Goal: Task Accomplishment & Management: Use online tool/utility

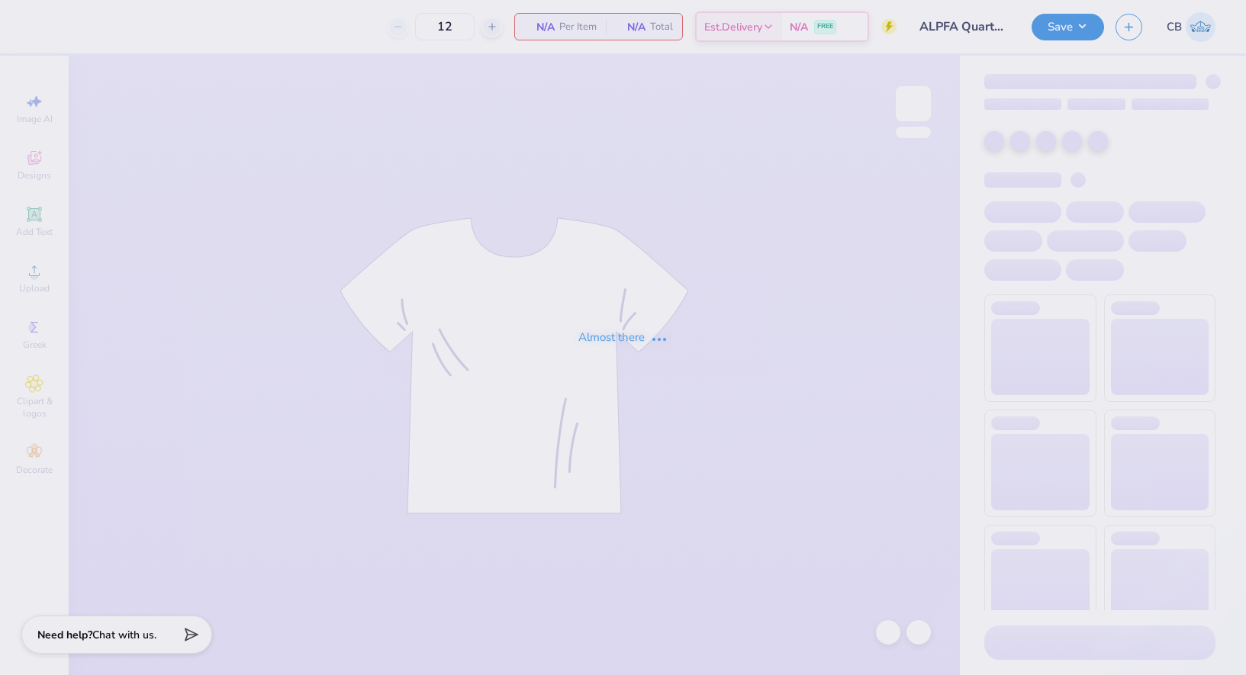
type input "13"
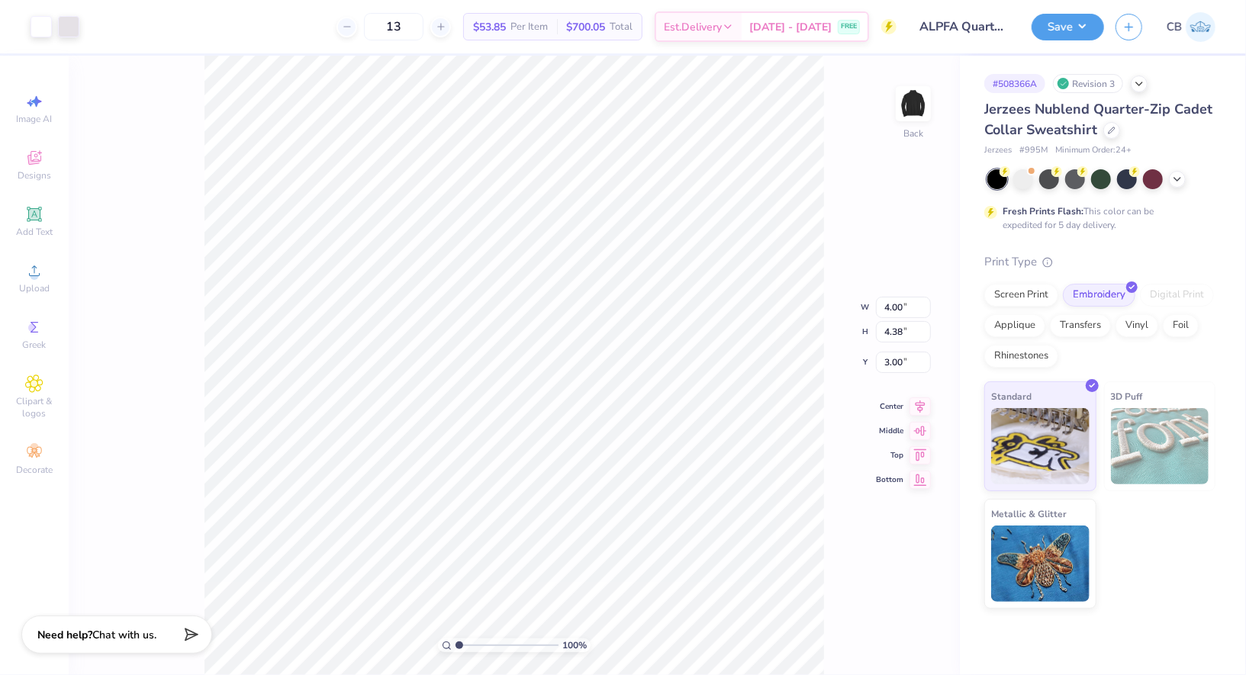
type input "3.03"
type input "3.31"
type input "2.99"
type input "3.27"
click at [1067, 22] on button "Save" at bounding box center [1067, 24] width 72 height 27
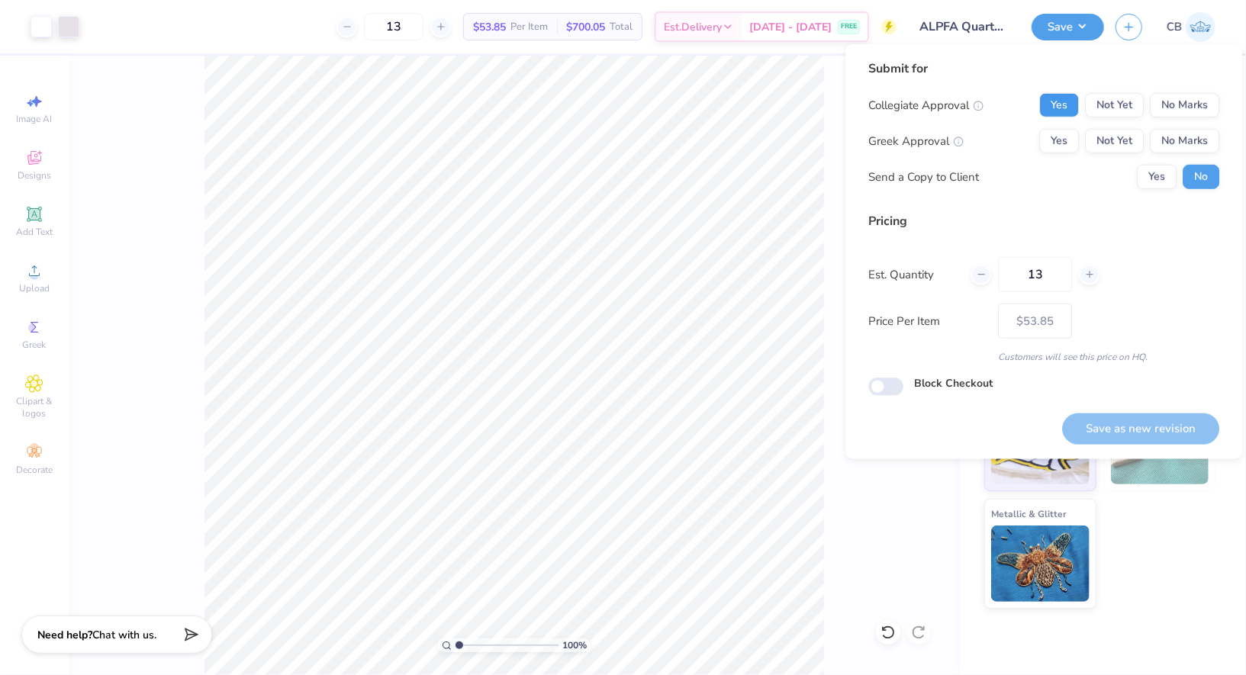
click at [1050, 96] on button "Yes" at bounding box center [1059, 105] width 40 height 24
click at [1183, 129] on button "No Marks" at bounding box center [1183, 141] width 69 height 24
click at [1098, 429] on button "Save as new revision" at bounding box center [1140, 428] width 157 height 31
type input "– –"
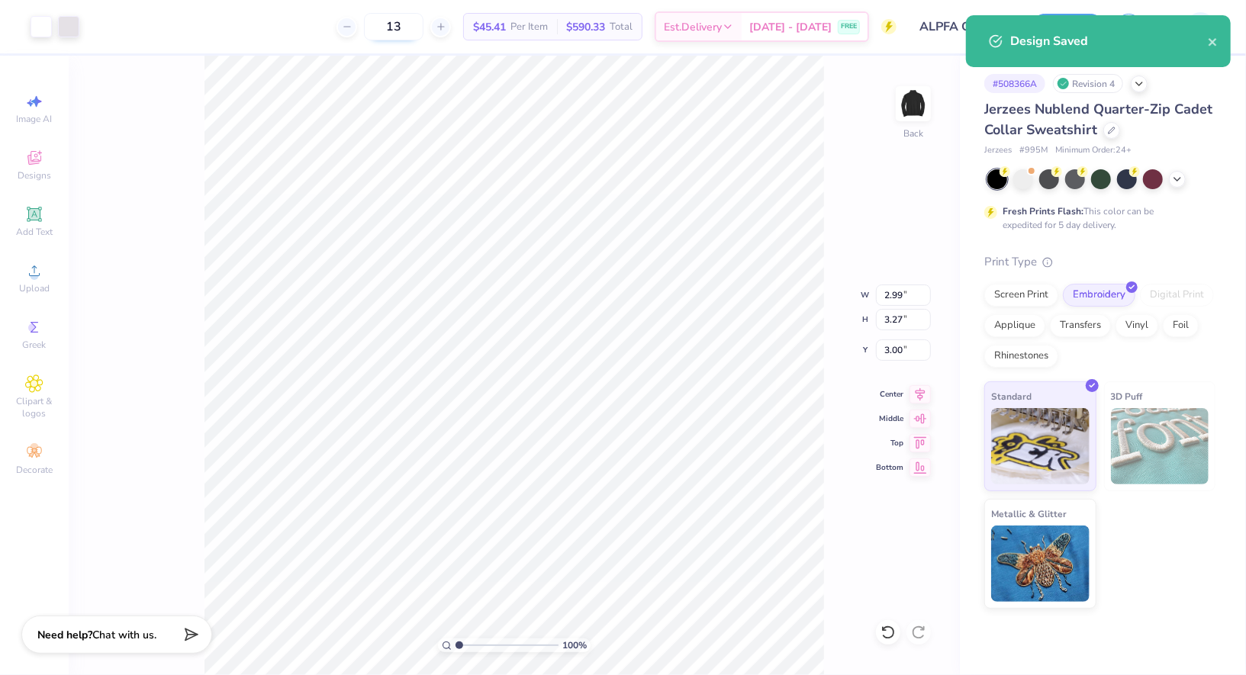
type input "2.37"
type input "2.59"
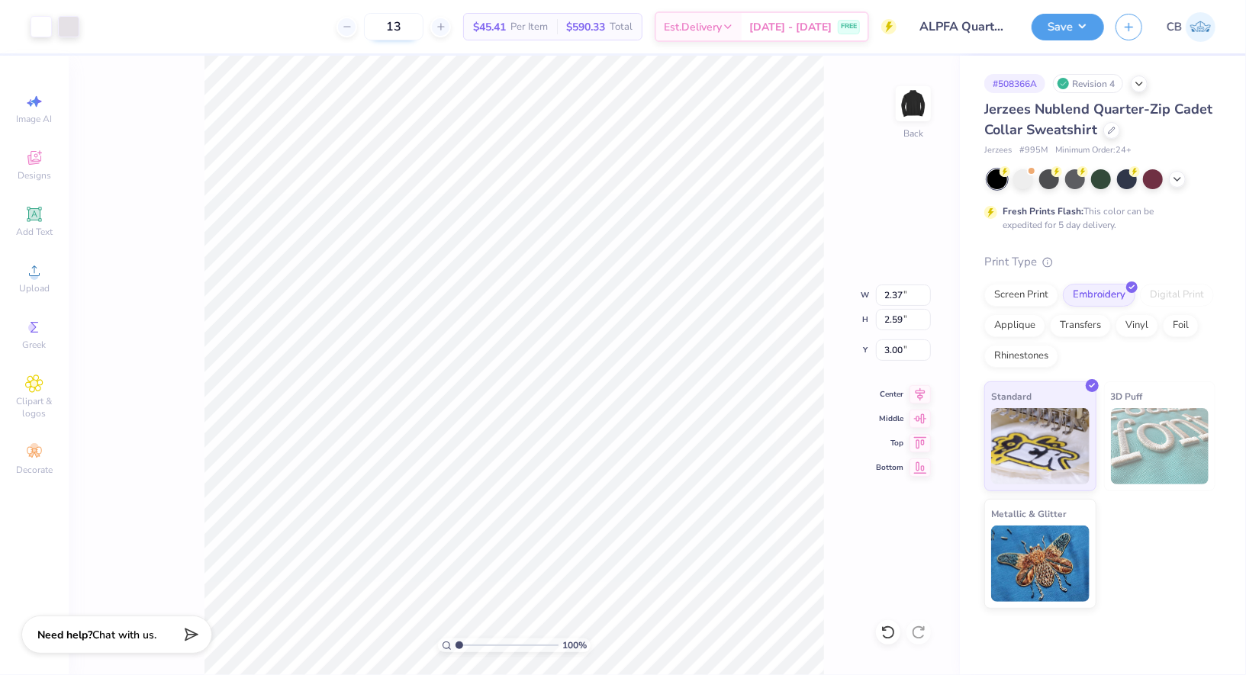
type input "2.88"
type input "3.15"
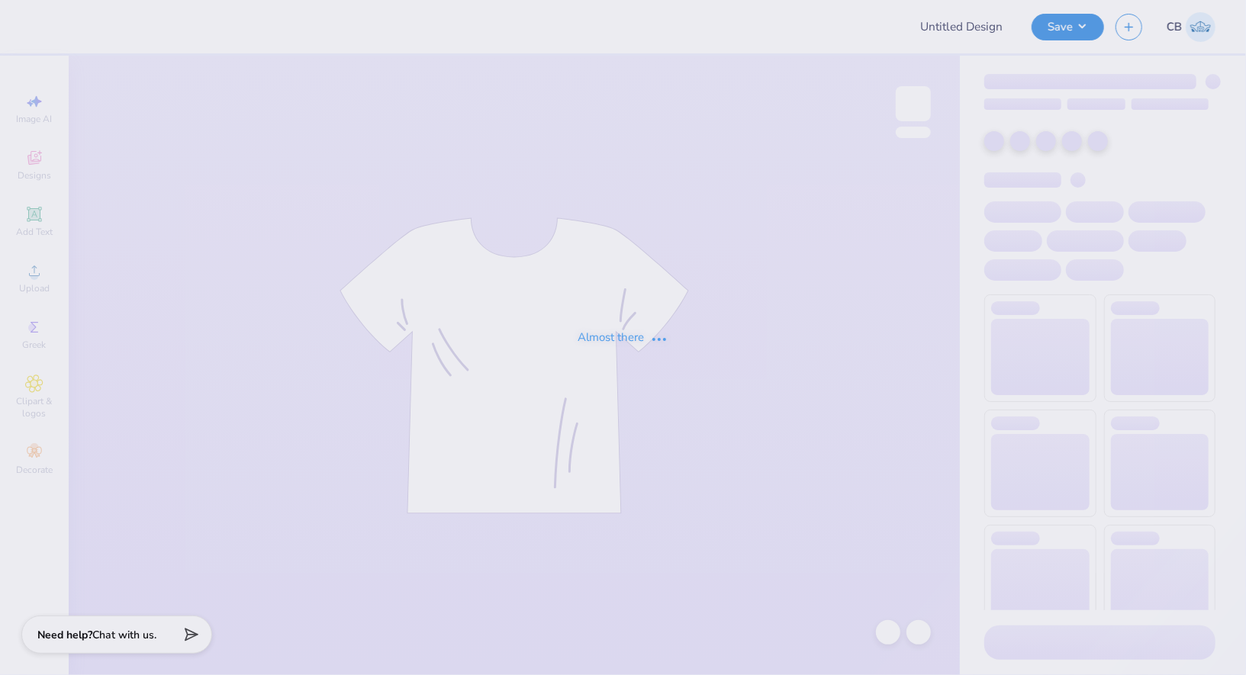
type input "Chi Psi Fall Rush"
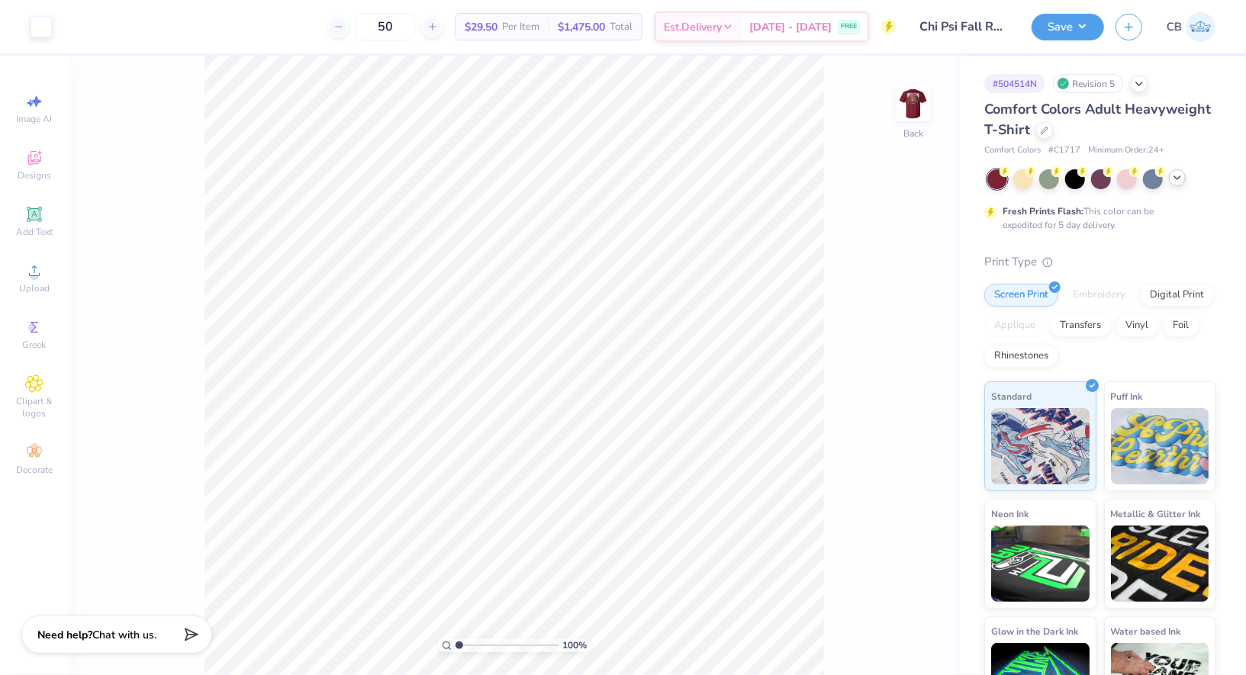
click at [1185, 178] on div at bounding box center [1177, 177] width 17 height 17
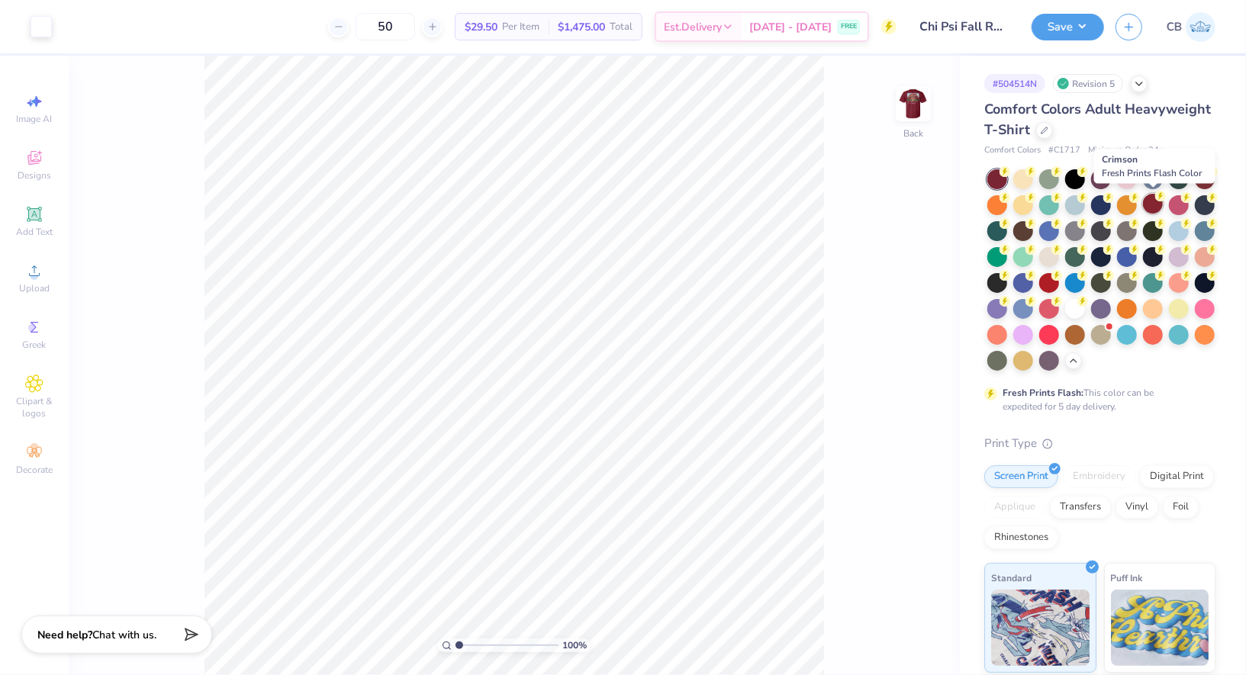
click at [1156, 211] on div at bounding box center [1153, 204] width 20 height 20
click at [917, 108] on img at bounding box center [913, 103] width 61 height 61
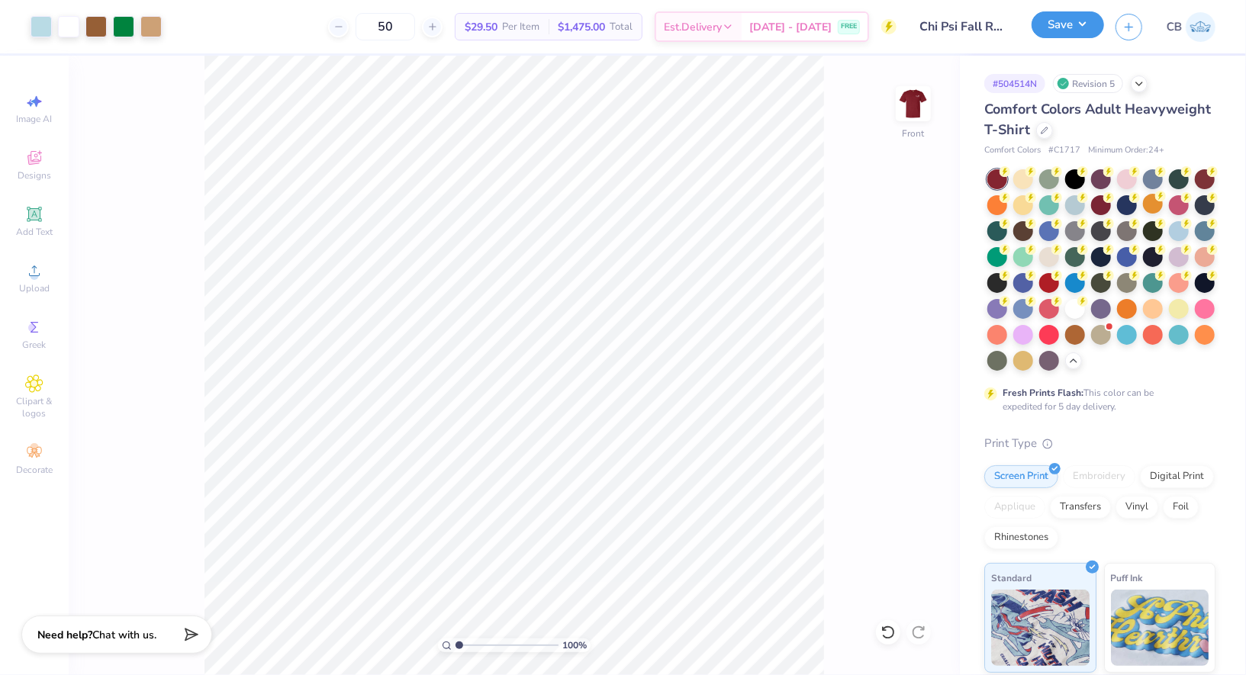
click at [1069, 31] on button "Save" at bounding box center [1067, 24] width 72 height 27
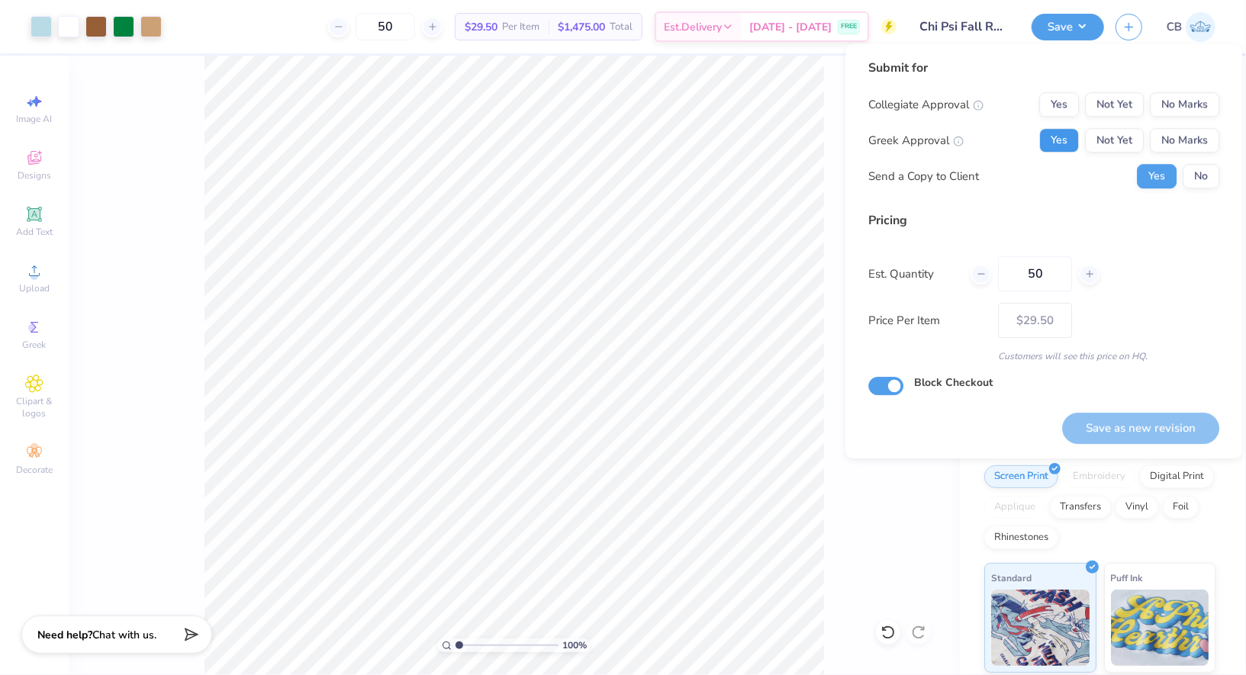
click at [1059, 137] on button "Yes" at bounding box center [1059, 140] width 40 height 24
click at [1174, 107] on button "No Marks" at bounding box center [1183, 104] width 69 height 24
click at [1196, 162] on div "Collegiate Approval Yes Not Yet No Marks Greek Approval Yes Not Yet No Marks Se…" at bounding box center [1043, 140] width 351 height 96
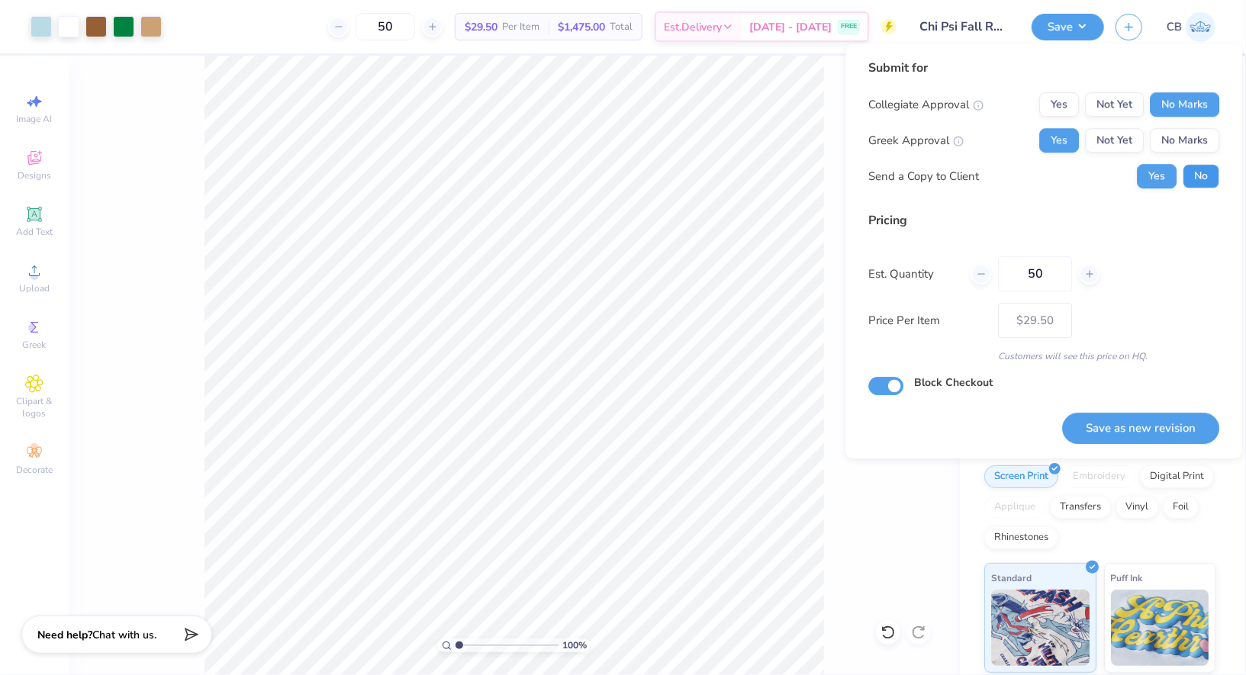
click at [1196, 171] on button "No" at bounding box center [1200, 176] width 37 height 24
click at [1162, 426] on button "Save as new revision" at bounding box center [1140, 428] width 157 height 31
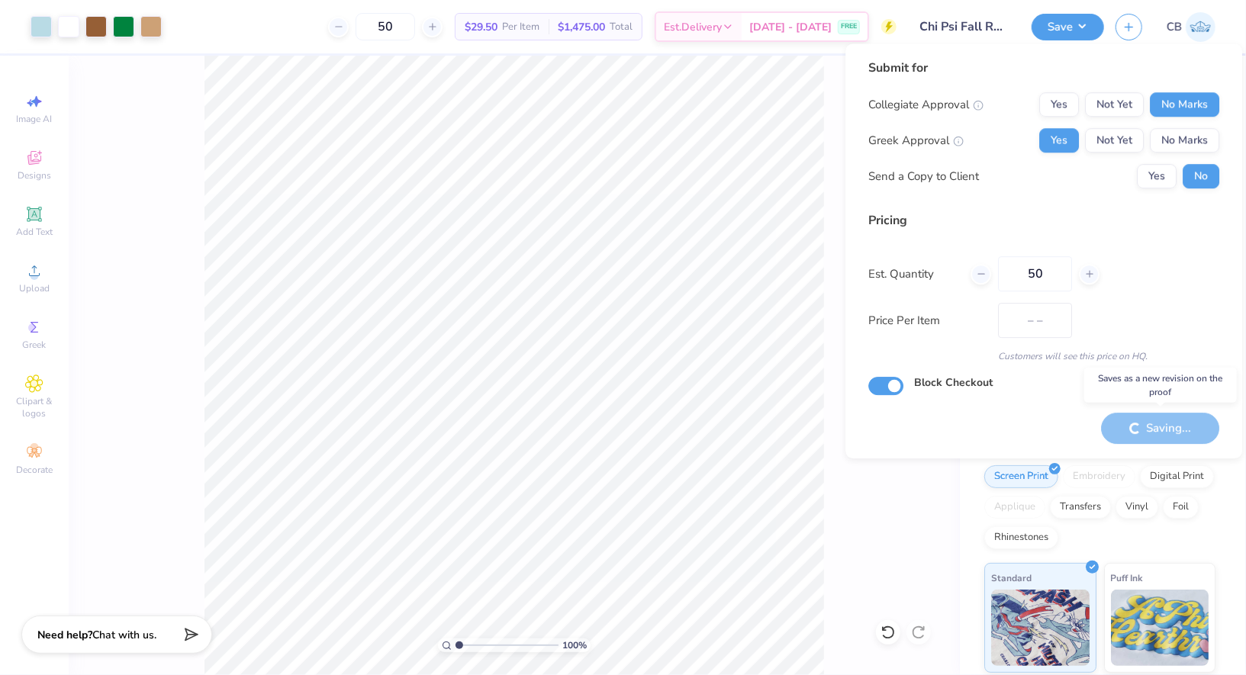
type input "$29.50"
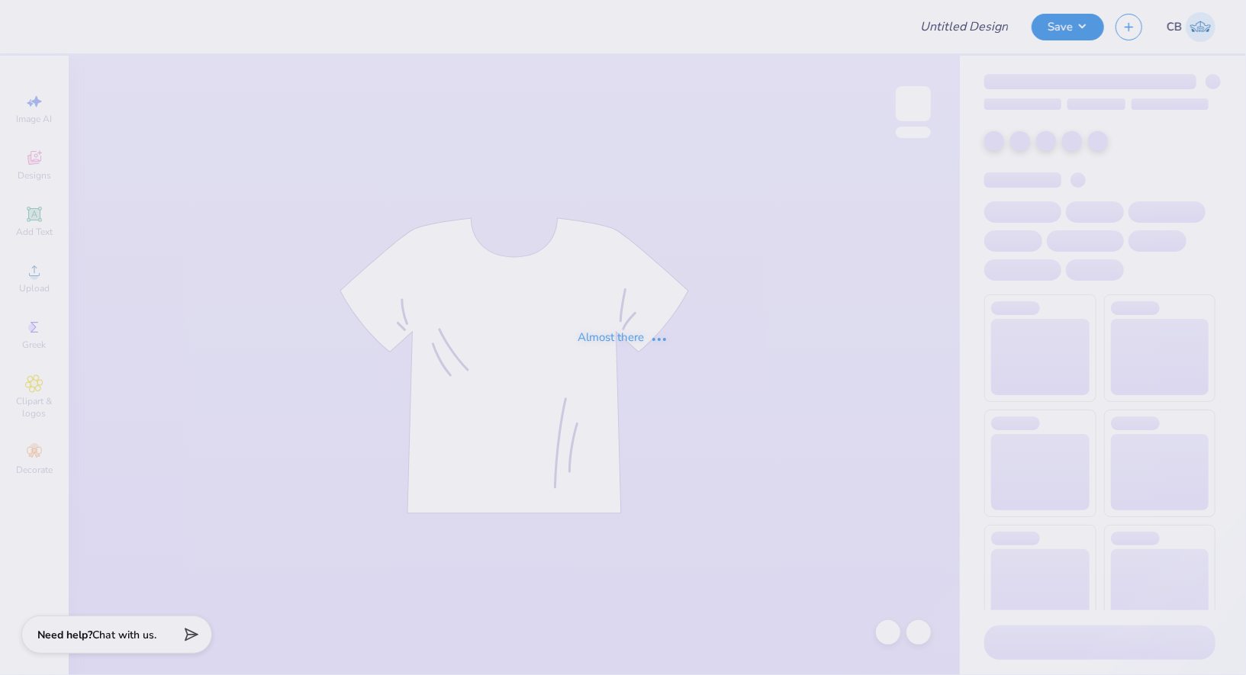
type input "Chi Psi Fall Rush"
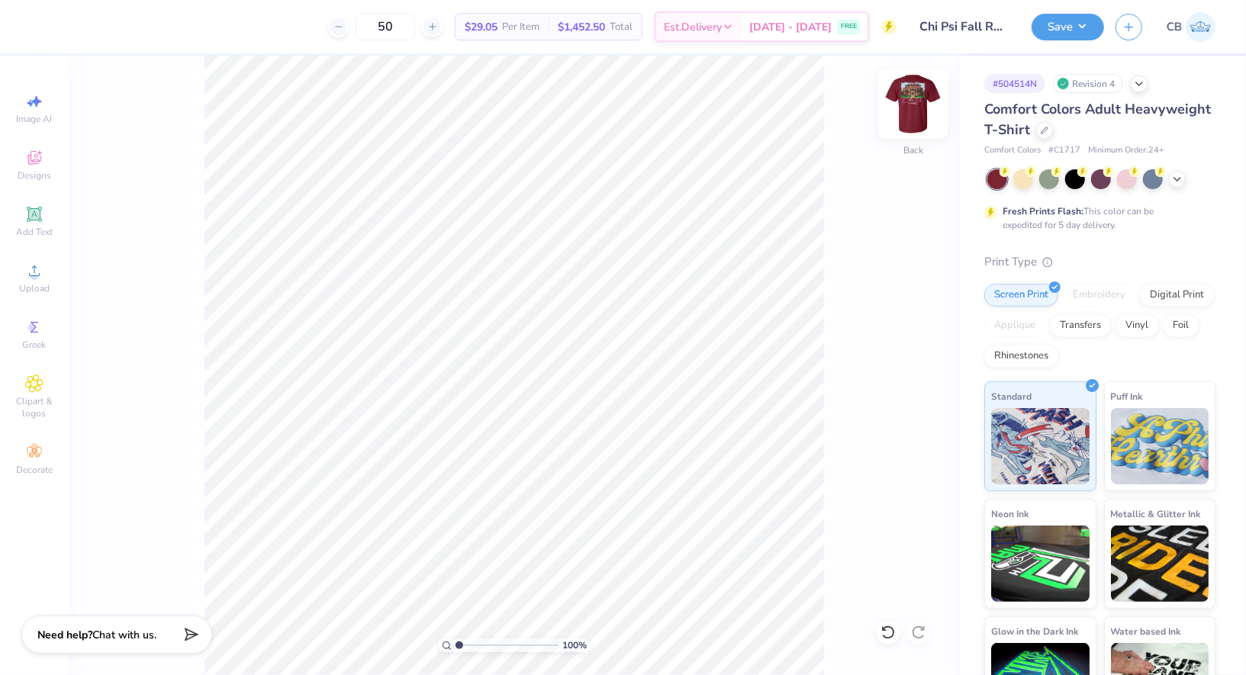
click at [917, 100] on img at bounding box center [913, 103] width 61 height 61
click at [911, 105] on img at bounding box center [913, 103] width 61 height 61
drag, startPoint x: 911, startPoint y: 105, endPoint x: 670, endPoint y: 8, distance: 260.1
click at [922, 108] on img at bounding box center [913, 103] width 31 height 31
click at [38, 272] on icon at bounding box center [34, 271] width 18 height 18
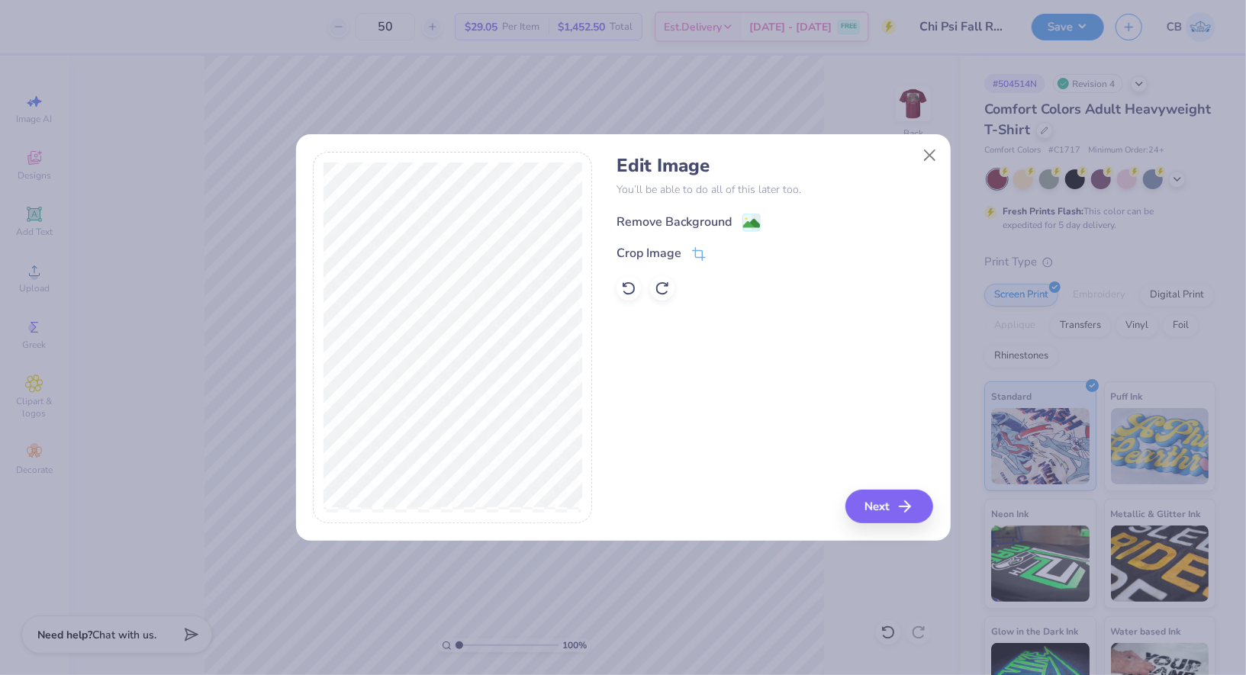
click at [746, 219] on circle at bounding box center [745, 218] width 2 height 2
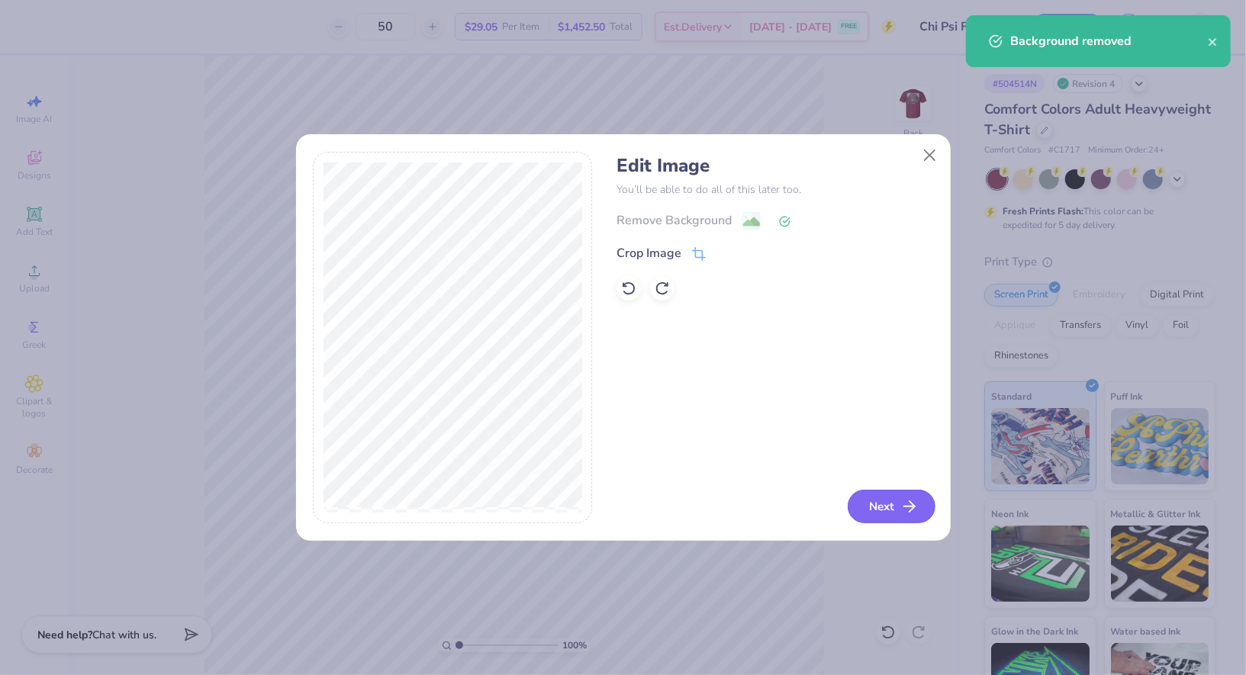
click at [890, 507] on button "Next" at bounding box center [891, 507] width 88 height 34
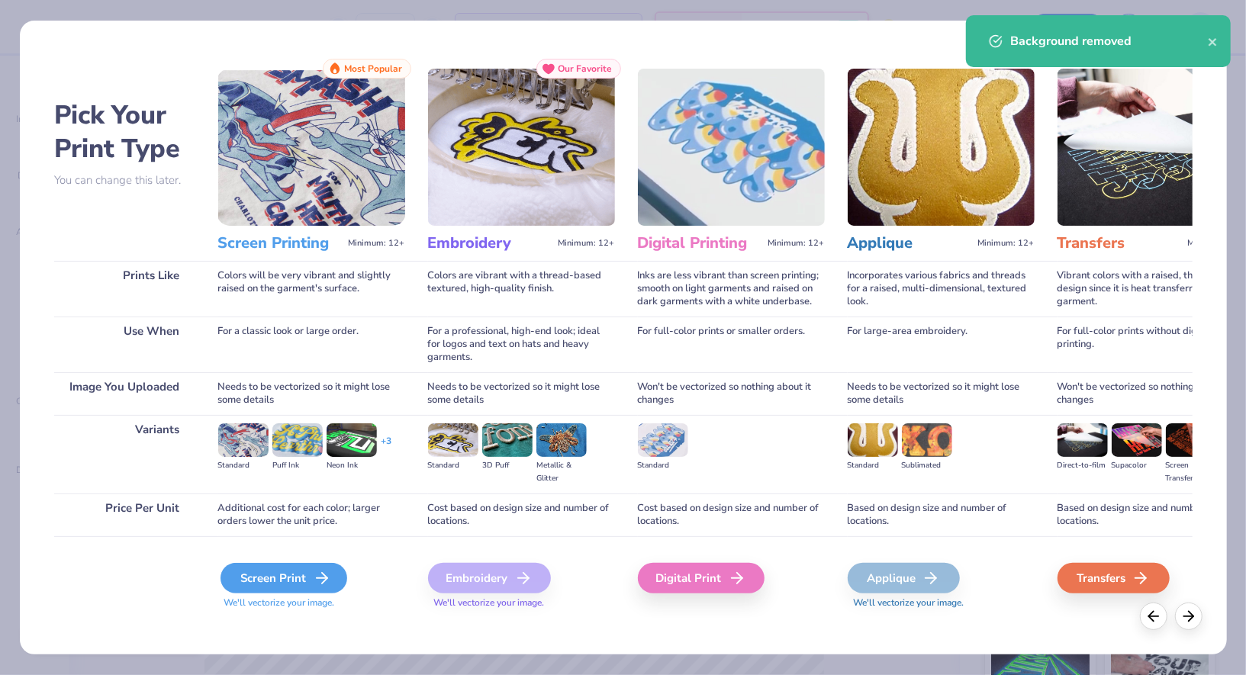
click at [276, 589] on div "Screen Print" at bounding box center [283, 578] width 127 height 31
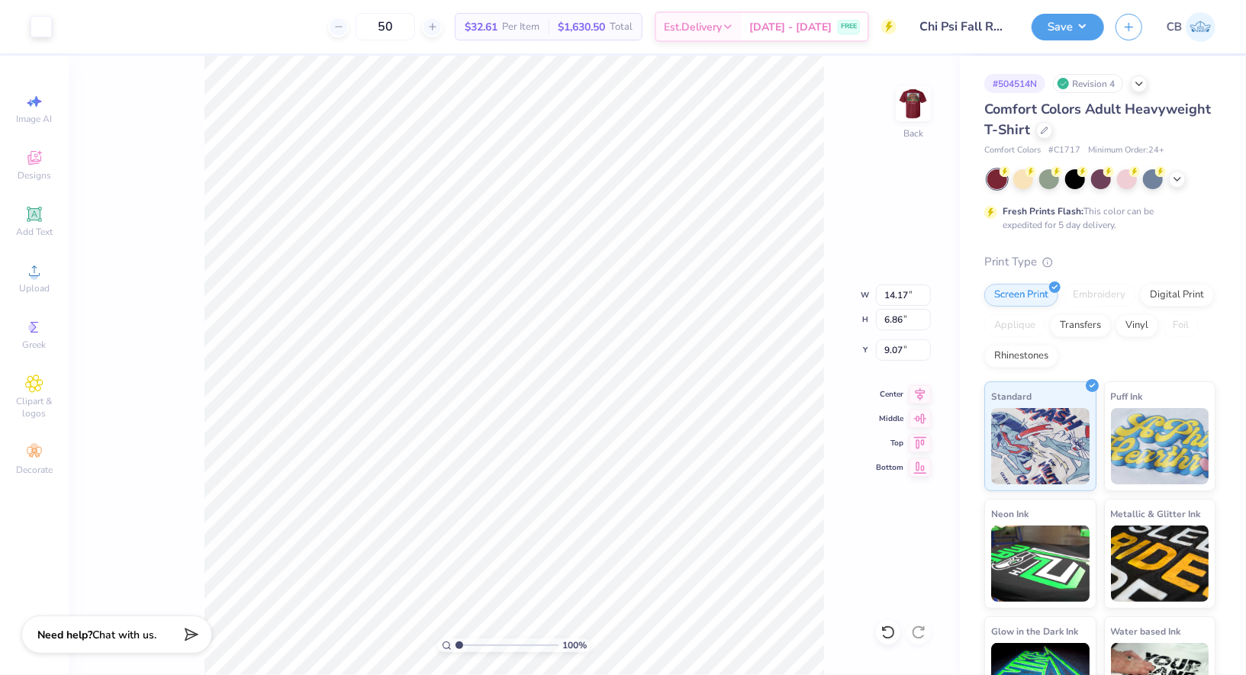
type input "8.63"
type input "4.18"
type input "2.72"
type input "4.29"
type input "2.08"
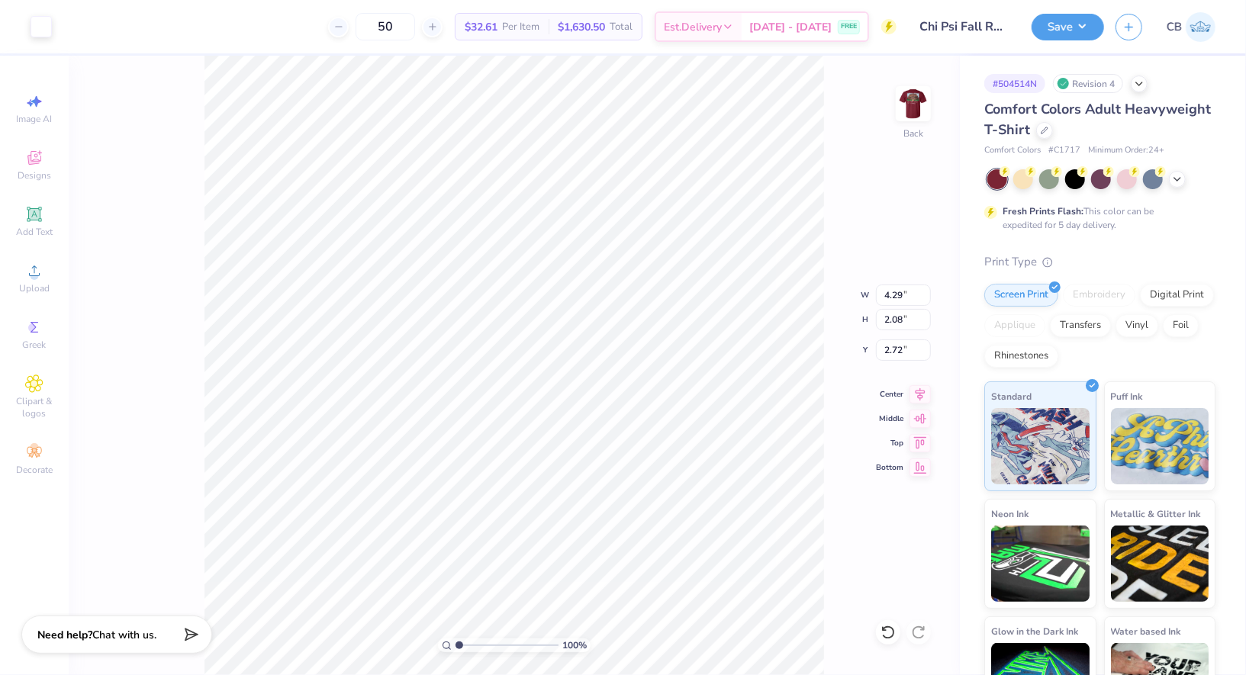
type input "3.00"
type input "3.38"
type input "1.63"
type input "3.50"
type input "1.70"
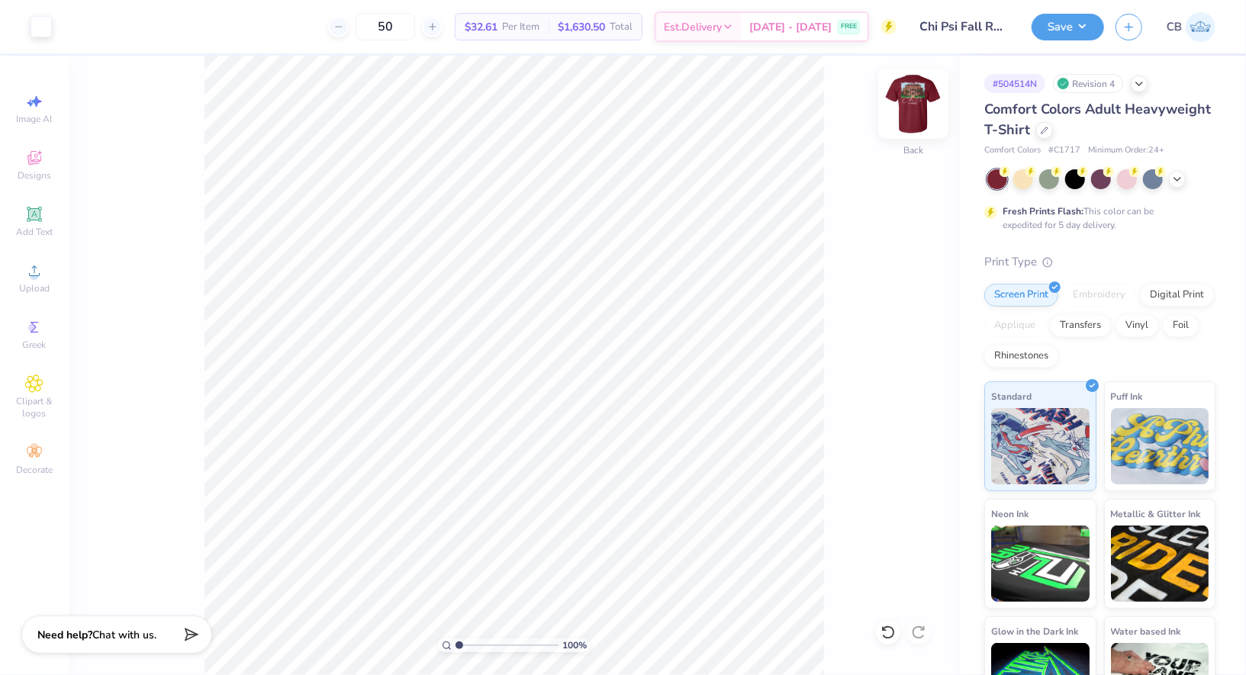
click at [908, 118] on img at bounding box center [913, 103] width 61 height 61
click at [1069, 27] on button "Save" at bounding box center [1067, 24] width 72 height 27
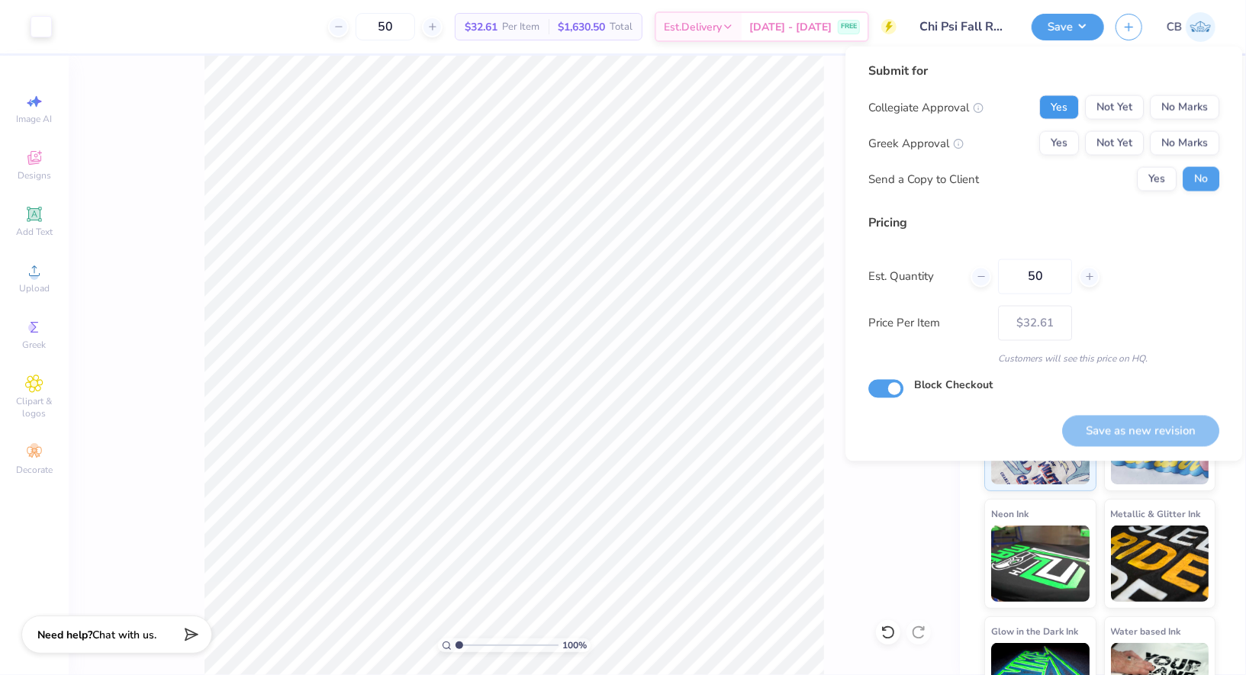
click at [1073, 101] on button "Yes" at bounding box center [1059, 107] width 40 height 24
click at [1183, 106] on button "No Marks" at bounding box center [1183, 107] width 69 height 24
click at [1064, 148] on button "Yes" at bounding box center [1059, 143] width 40 height 24
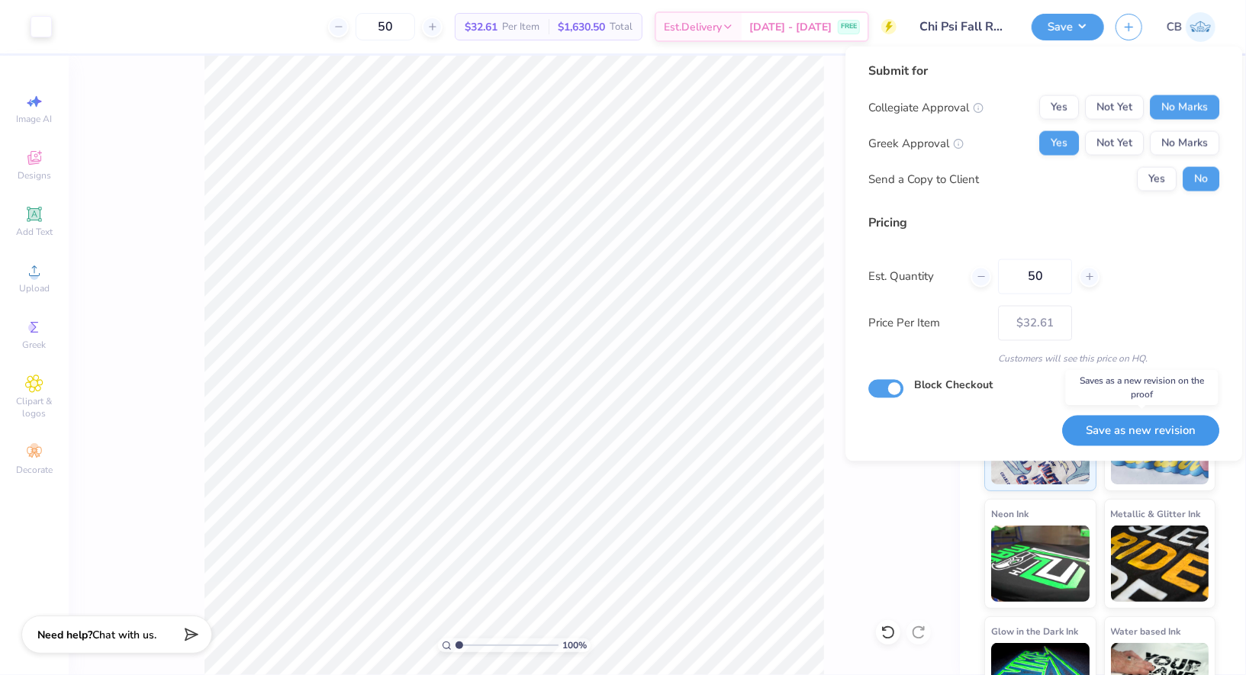
click at [1140, 427] on button "Save as new revision" at bounding box center [1140, 430] width 157 height 31
type input "$32.61"
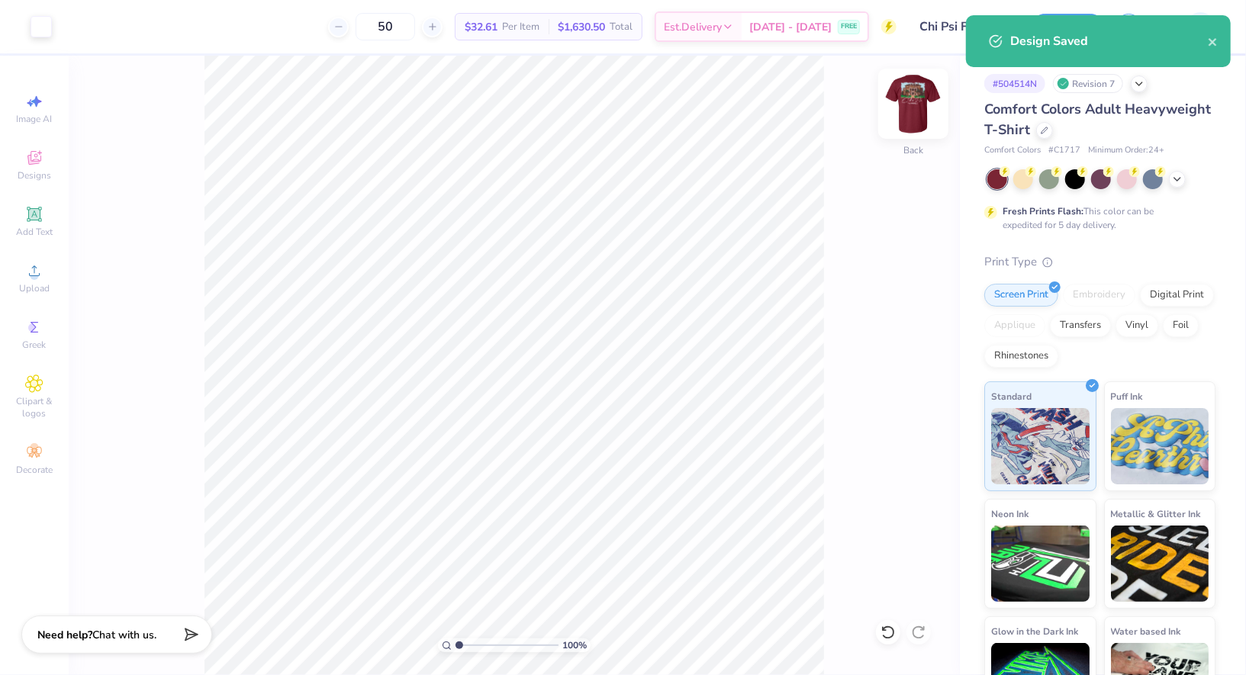
click at [899, 101] on img at bounding box center [913, 103] width 61 height 61
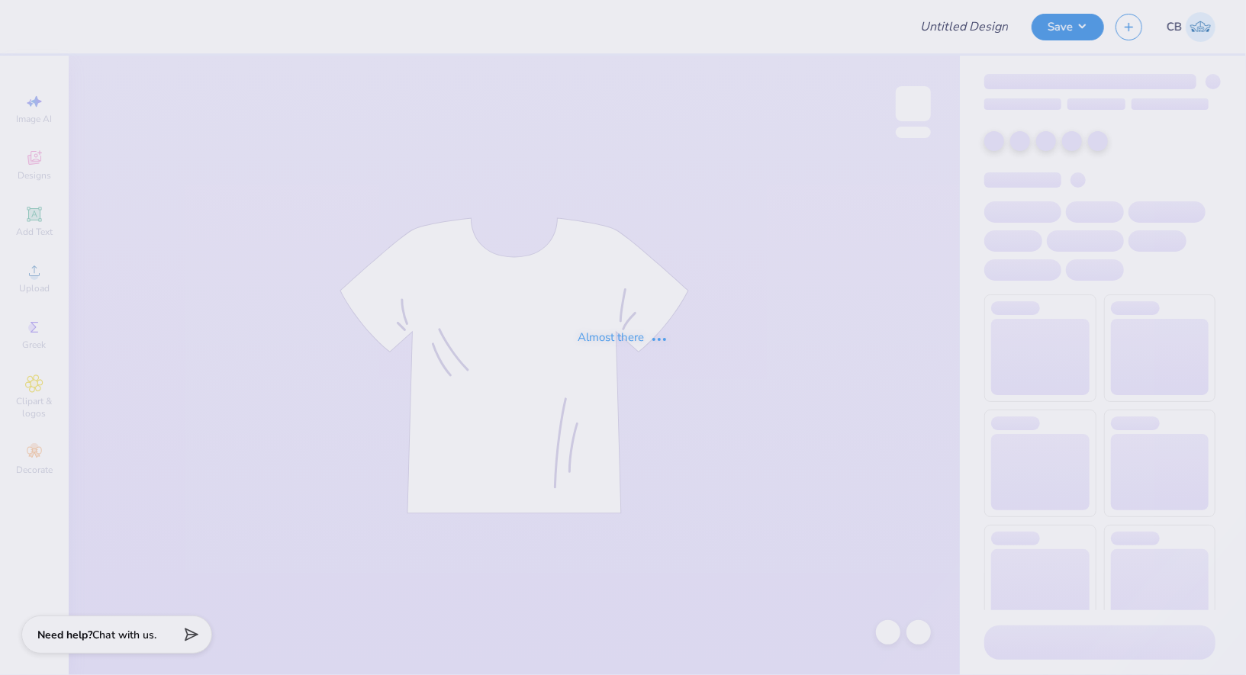
type input "Final tank design ballet"
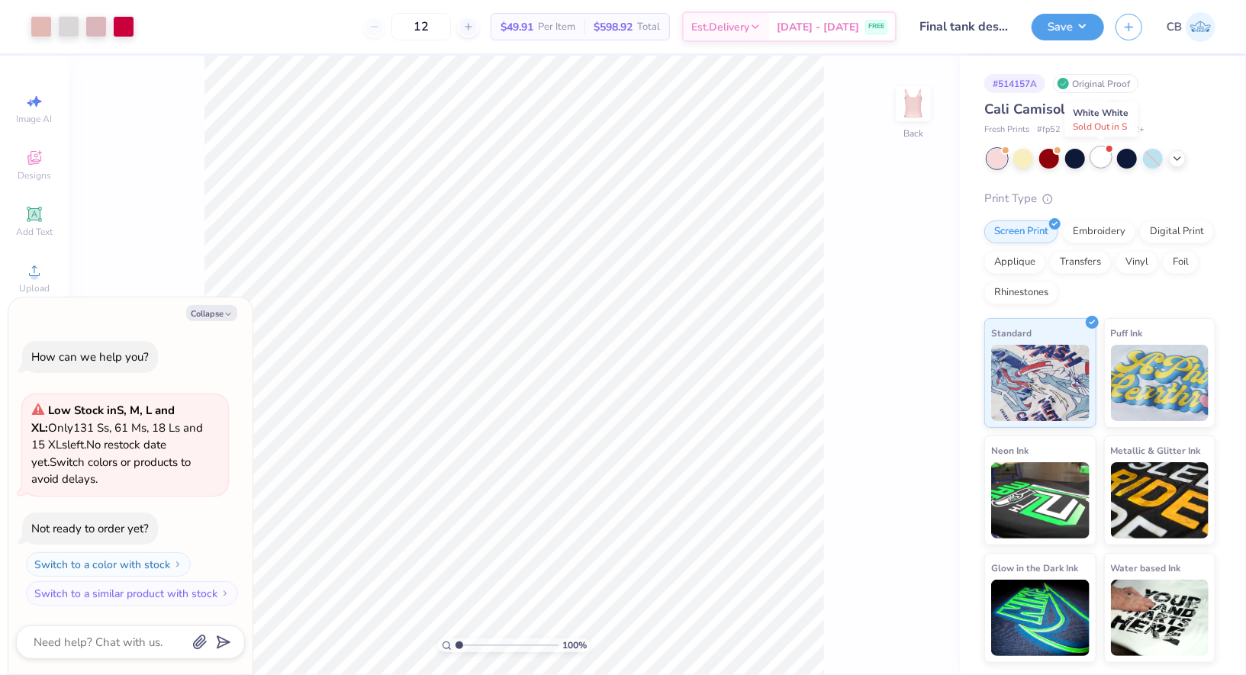
click at [1099, 156] on div at bounding box center [1101, 157] width 20 height 20
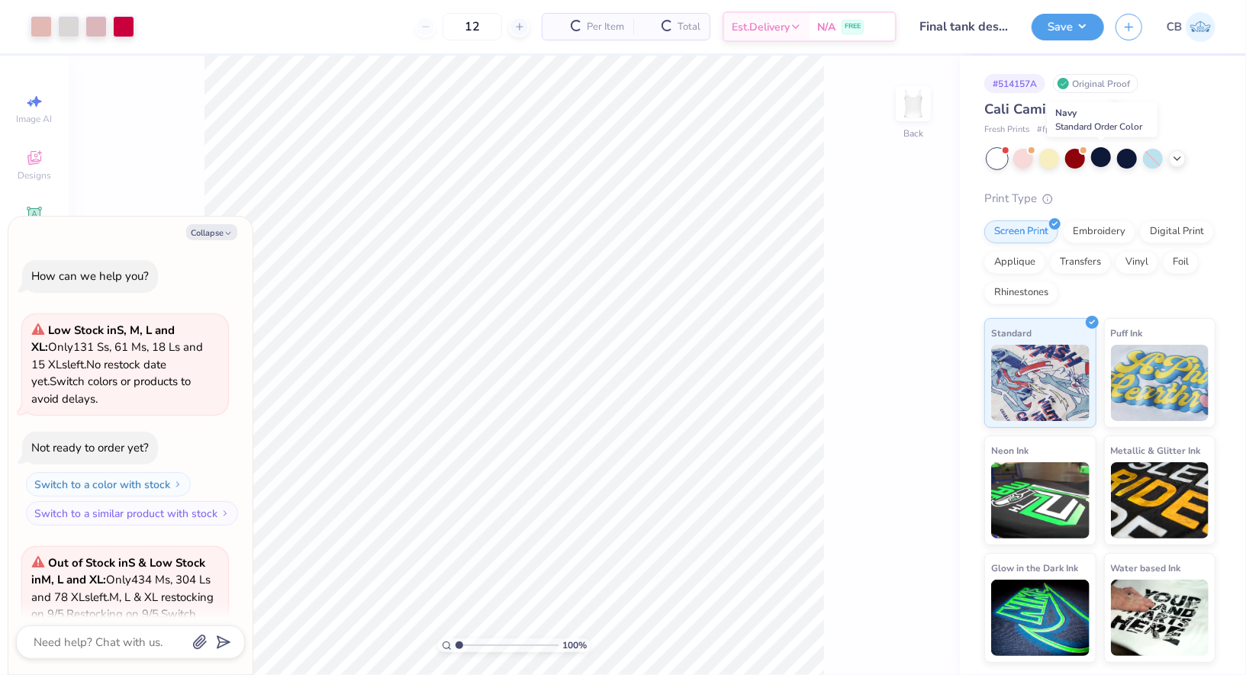
scroll to position [169, 0]
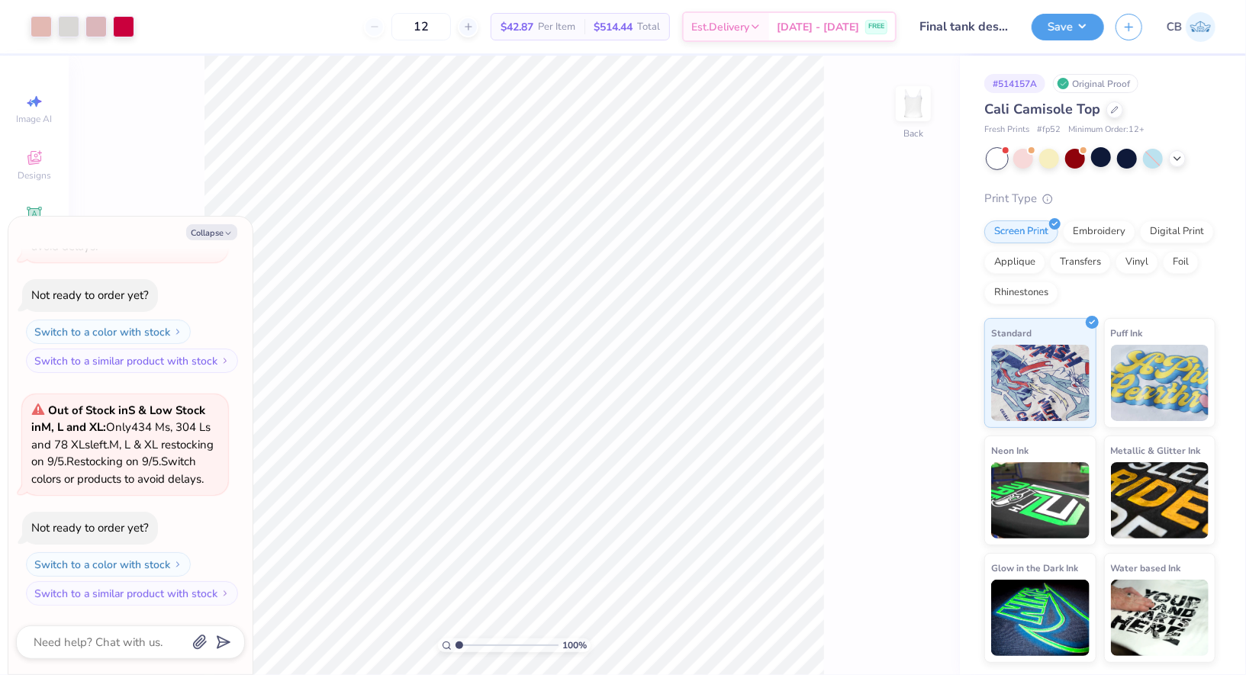
click at [1123, 111] on div "Cali Camisole Top" at bounding box center [1099, 109] width 231 height 21
click at [1114, 108] on icon at bounding box center [1115, 108] width 8 height 8
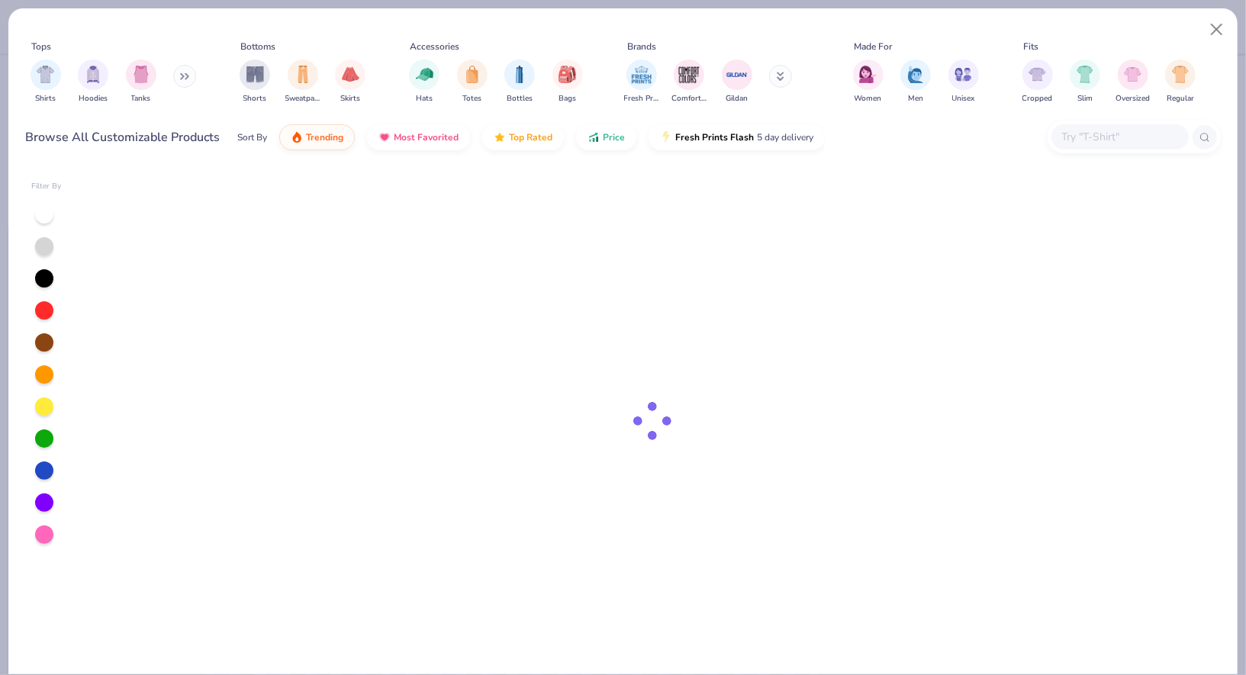
click at [1100, 127] on div at bounding box center [1119, 136] width 137 height 25
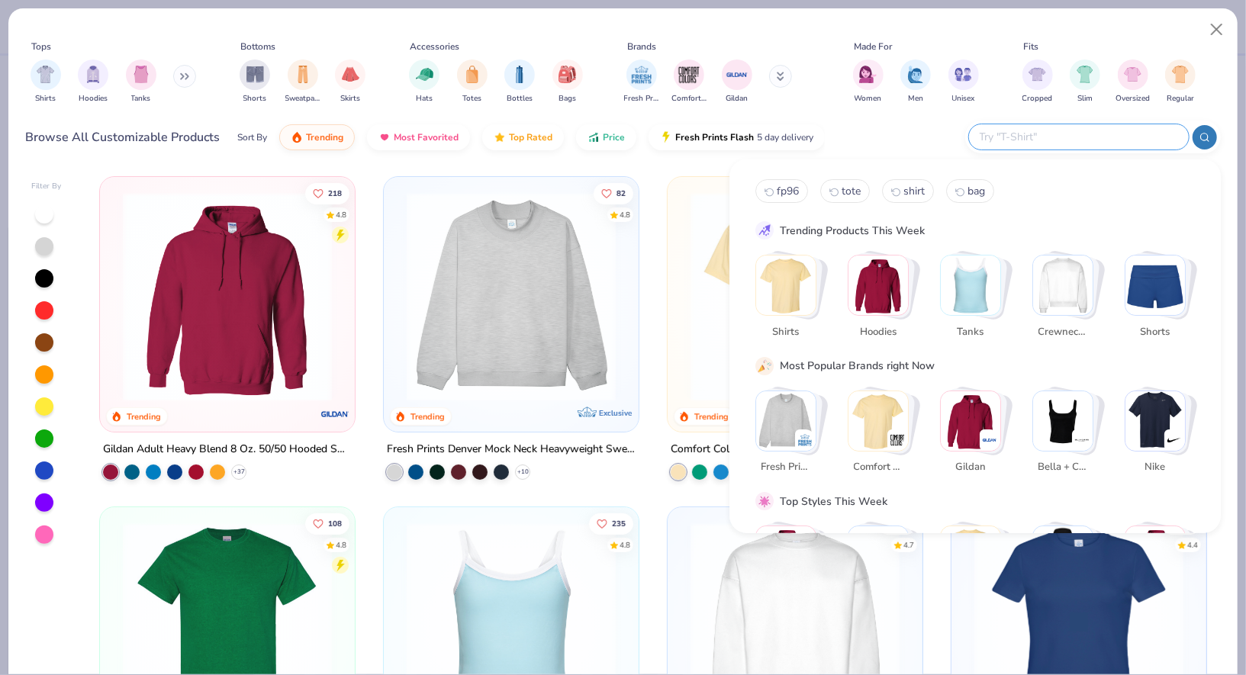
type textarea "x"
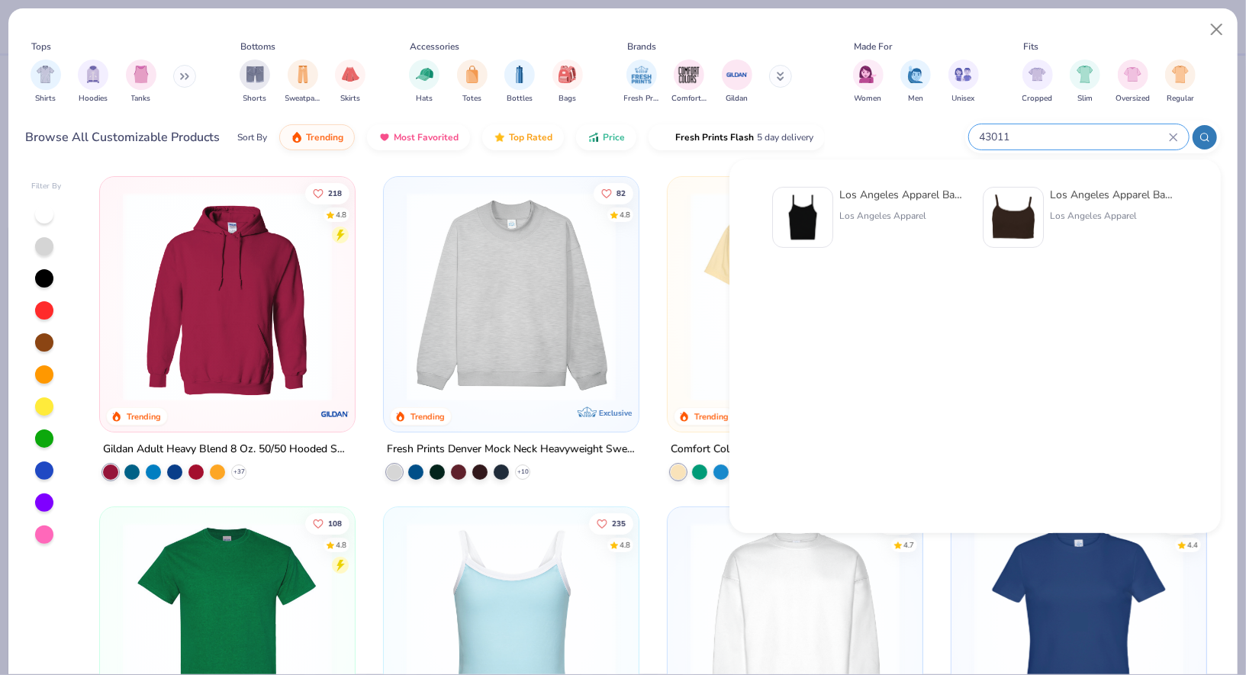
type input "43011"
click at [837, 198] on div "Los Angeles Apparel Baby Rib Spaghetti Tank Los Angeles Apparel" at bounding box center [869, 217] width 195 height 61
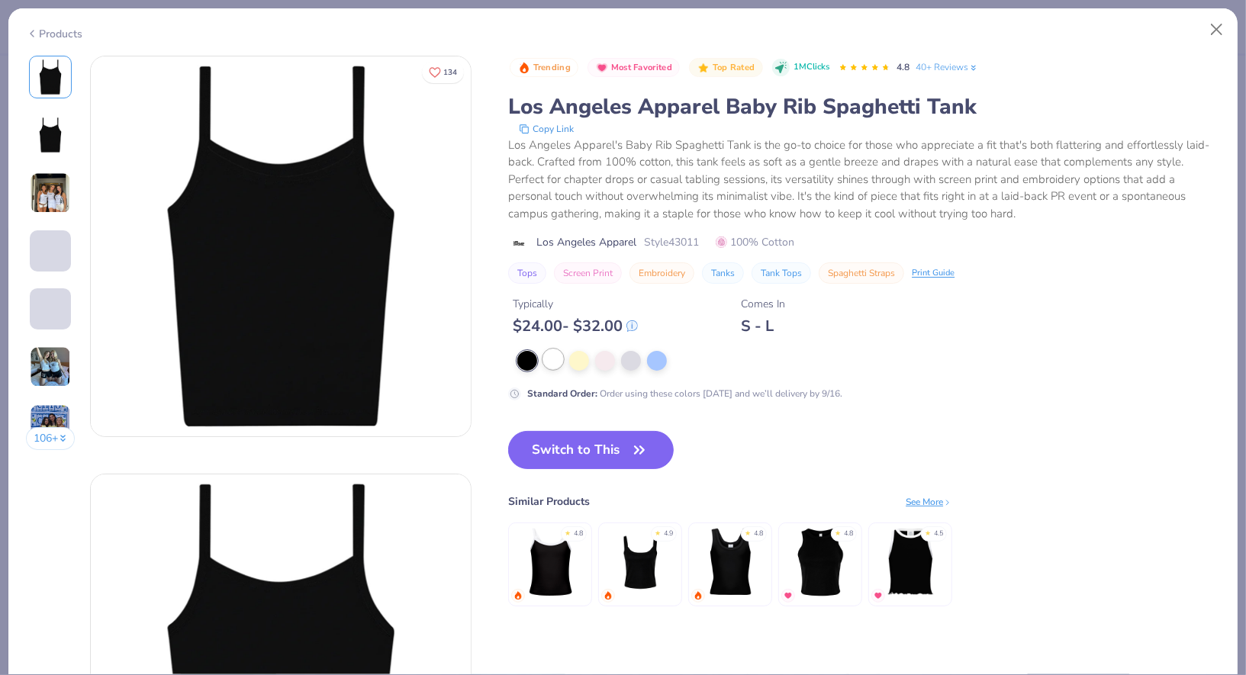
click at [555, 364] on div at bounding box center [553, 359] width 20 height 20
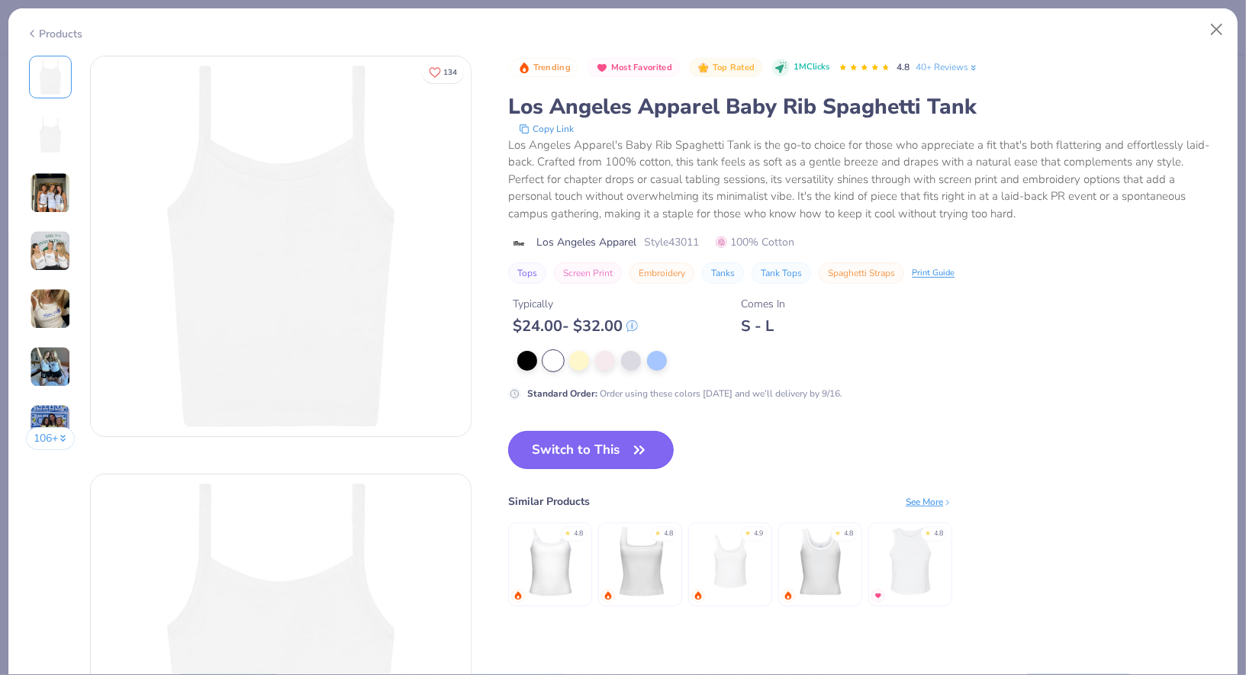
click at [584, 445] on button "Switch to This" at bounding box center [591, 450] width 166 height 38
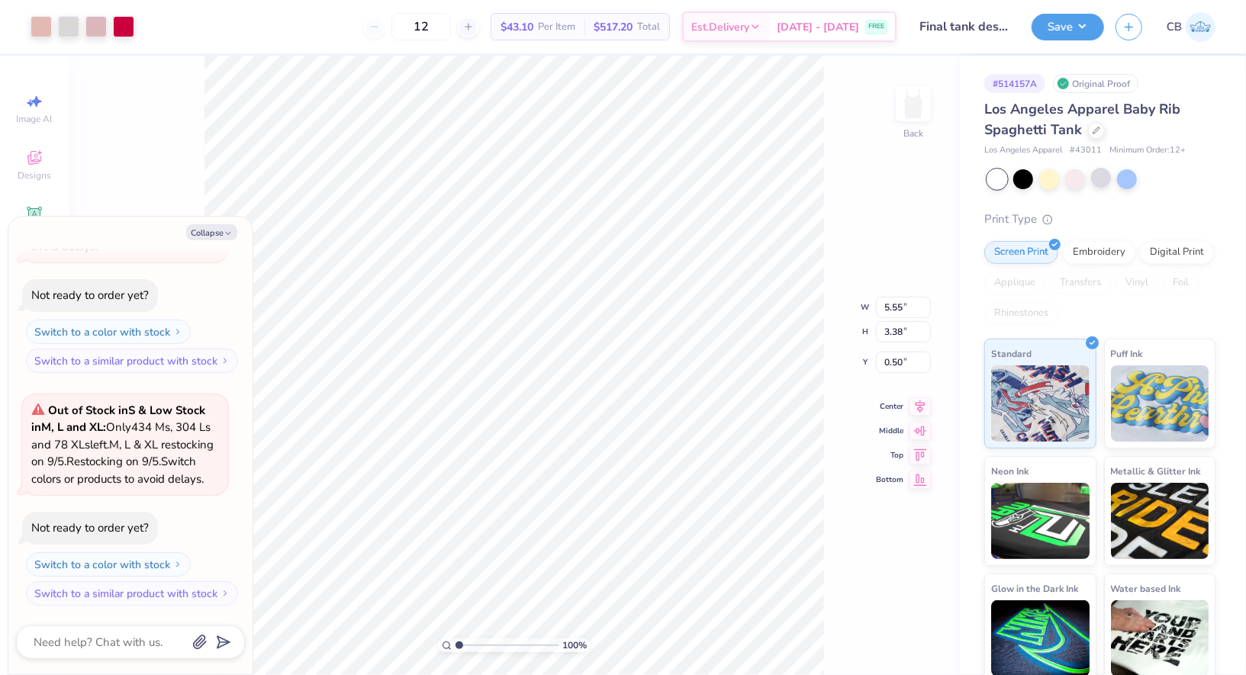
type textarea "x"
type input "3.12"
type textarea "x"
type input "6.95"
type input "4.23"
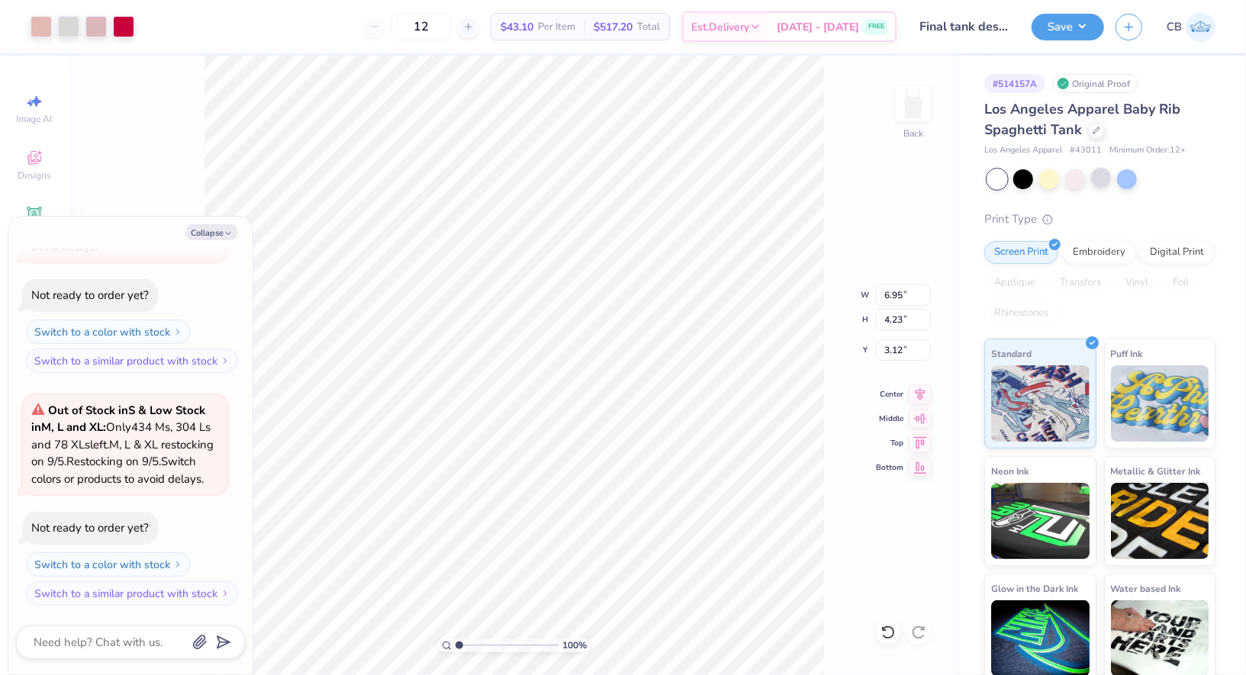
type textarea "x"
type input "7.92"
type input "4.82"
type textarea "x"
type input "2.64"
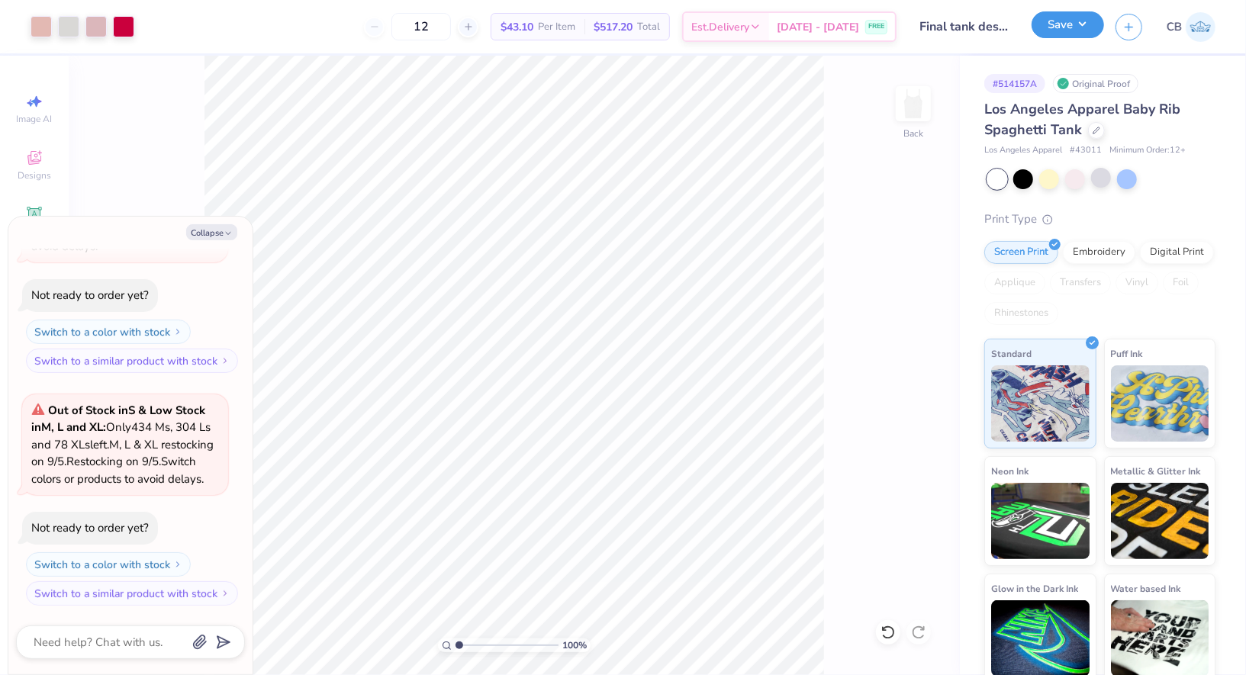
click at [1066, 21] on button "Save" at bounding box center [1067, 24] width 72 height 27
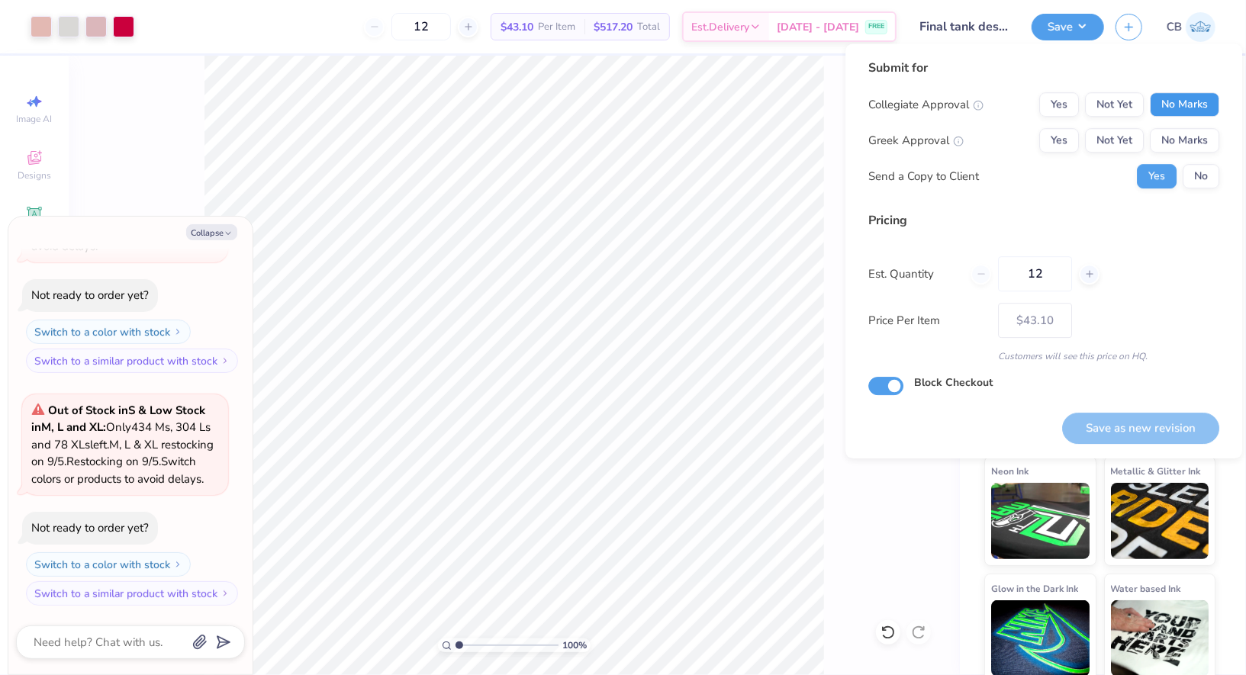
click at [1197, 110] on button "No Marks" at bounding box center [1183, 104] width 69 height 24
click at [1195, 144] on button "No Marks" at bounding box center [1183, 140] width 69 height 24
click at [1207, 193] on div "Submit for Collegiate Approval Yes Not Yet No Marks Greek Approval Yes Not Yet …" at bounding box center [1043, 129] width 351 height 141
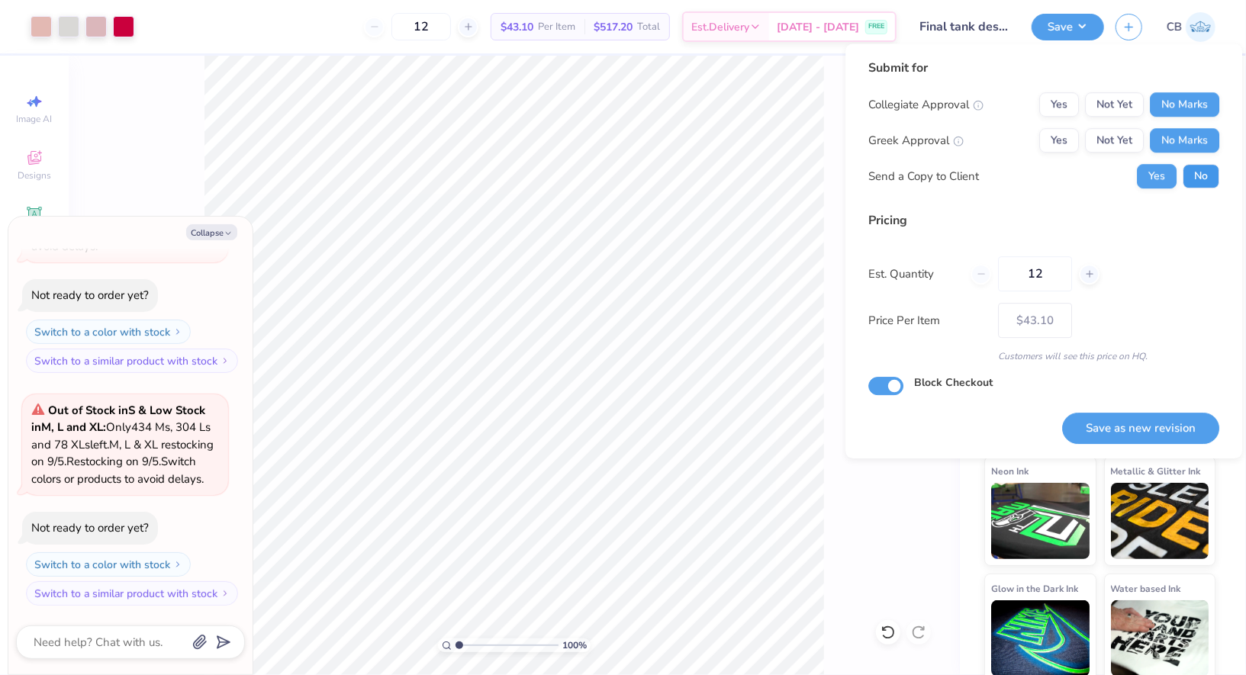
click at [1207, 178] on button "No" at bounding box center [1200, 176] width 37 height 24
type textarea "x"
click at [1130, 423] on button "Save as new revision" at bounding box center [1140, 428] width 157 height 31
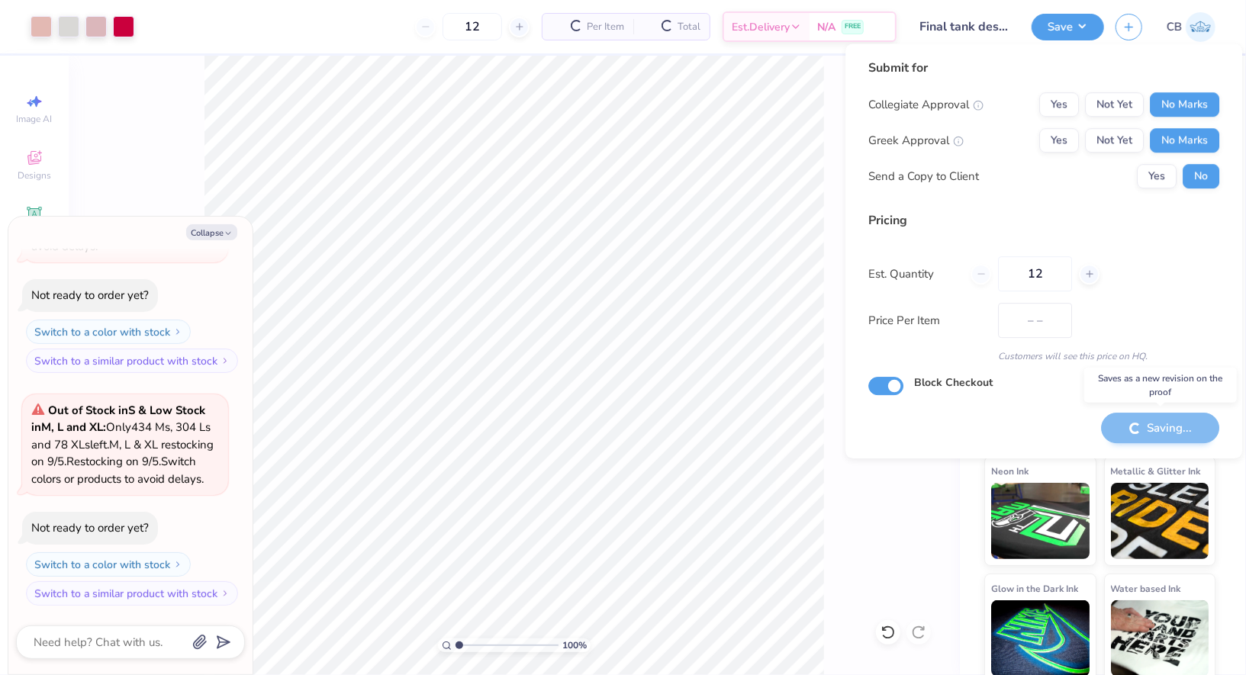
type input "$43.10"
click at [210, 232] on button "Collapse" at bounding box center [211, 232] width 51 height 16
type textarea "x"
